Goal: Check status: Check status

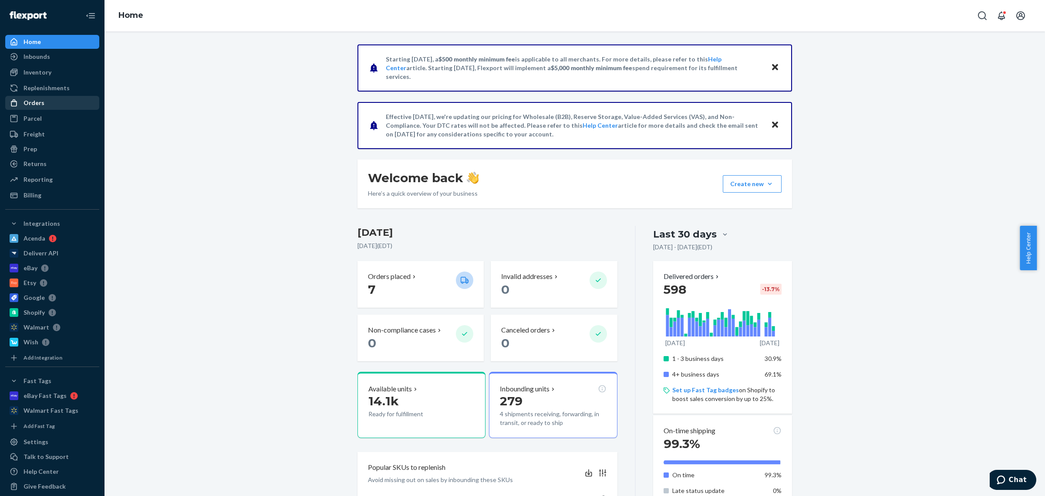
click at [47, 102] on div "Orders" at bounding box center [52, 103] width 92 height 12
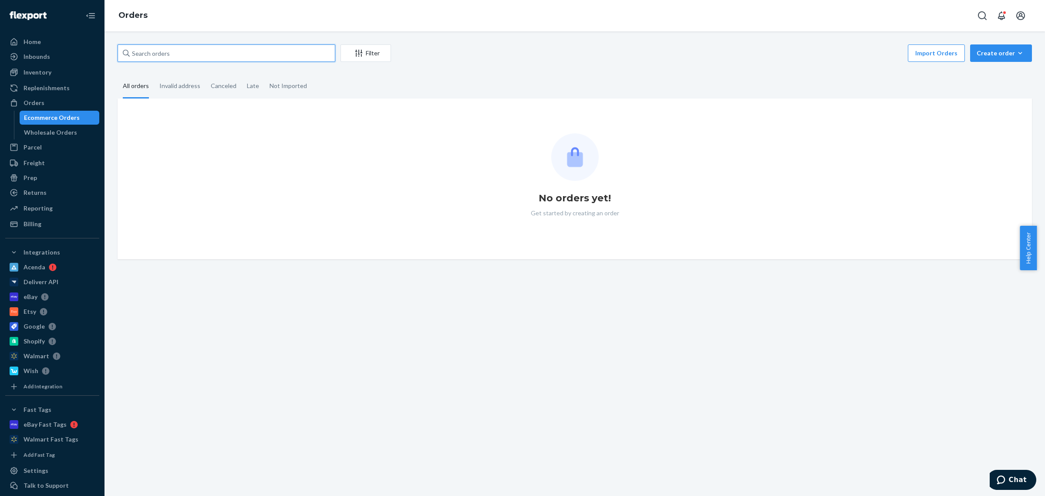
click at [308, 57] on input "text" at bounding box center [227, 52] width 218 height 17
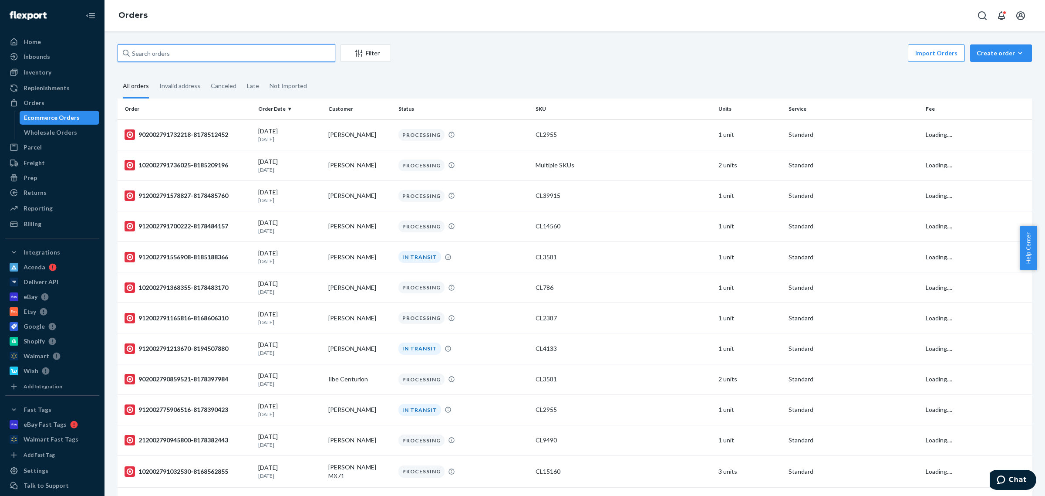
paste input "912002753005317-8162576680"
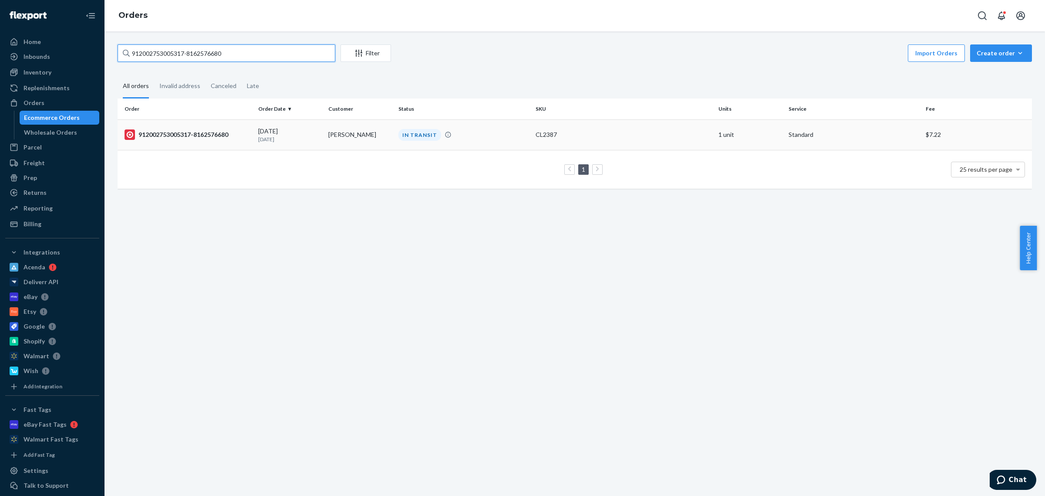
type input "912002753005317-8162576680"
click at [610, 131] on div "CL2387" at bounding box center [624, 134] width 176 height 9
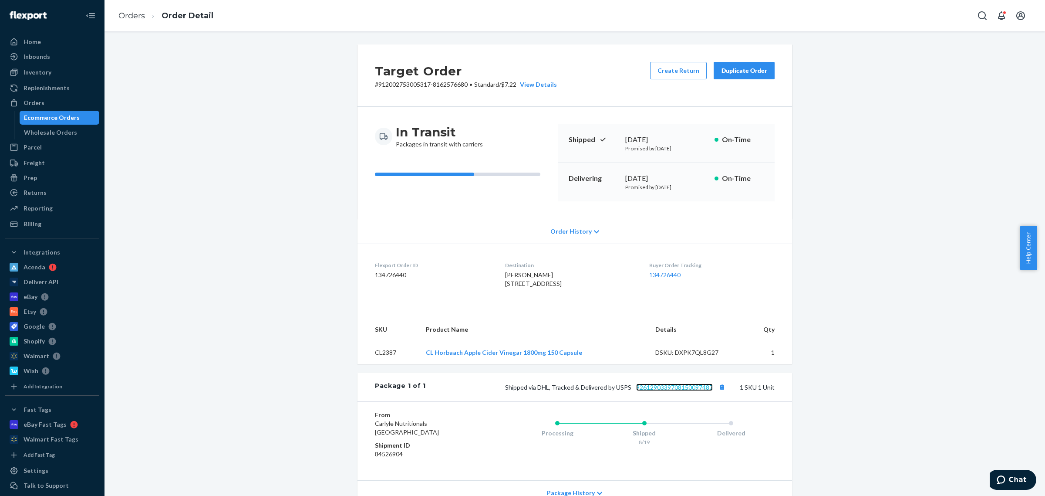
click at [689, 391] on link "9261290339708150097487" at bounding box center [674, 386] width 77 height 7
click at [46, 109] on div "Orders" at bounding box center [52, 103] width 92 height 12
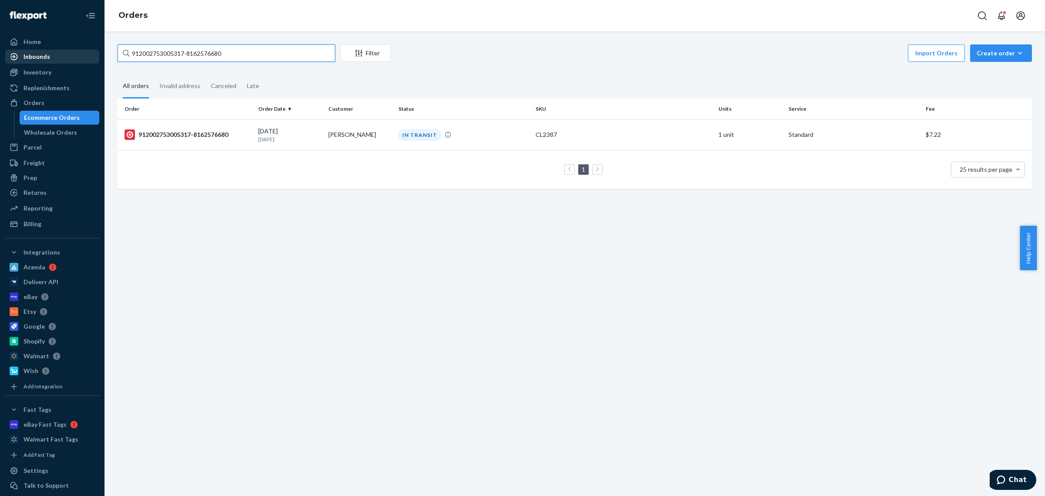
drag, startPoint x: 290, startPoint y: 60, endPoint x: 12, endPoint y: 56, distance: 277.5
click at [12, 56] on div "Home Inbounds Shipping Plans Problems Inventory Products Replenishments Orders …" at bounding box center [522, 248] width 1045 height 496
paste input "72234734-8174575416"
type input "912002772234734-8174575416"
click at [377, 139] on td "[PERSON_NAME]" at bounding box center [360, 134] width 70 height 30
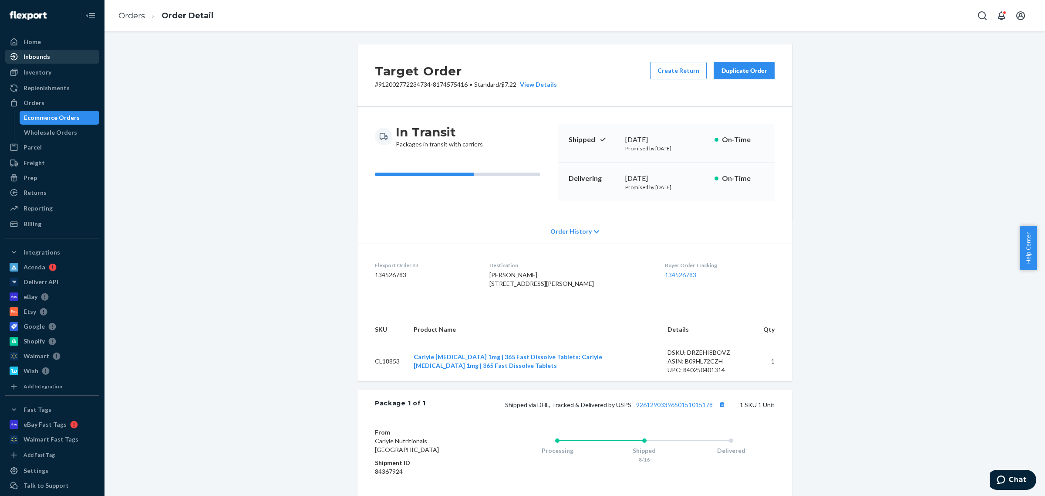
scroll to position [118, 0]
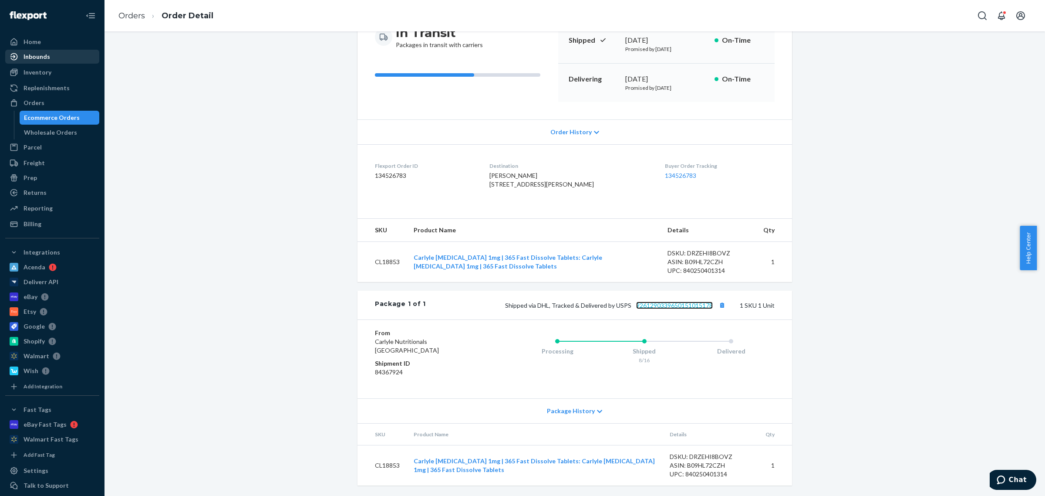
click at [687, 306] on link "9261290339650151015178" at bounding box center [674, 304] width 77 height 7
